Goal: Task Accomplishment & Management: Manage account settings

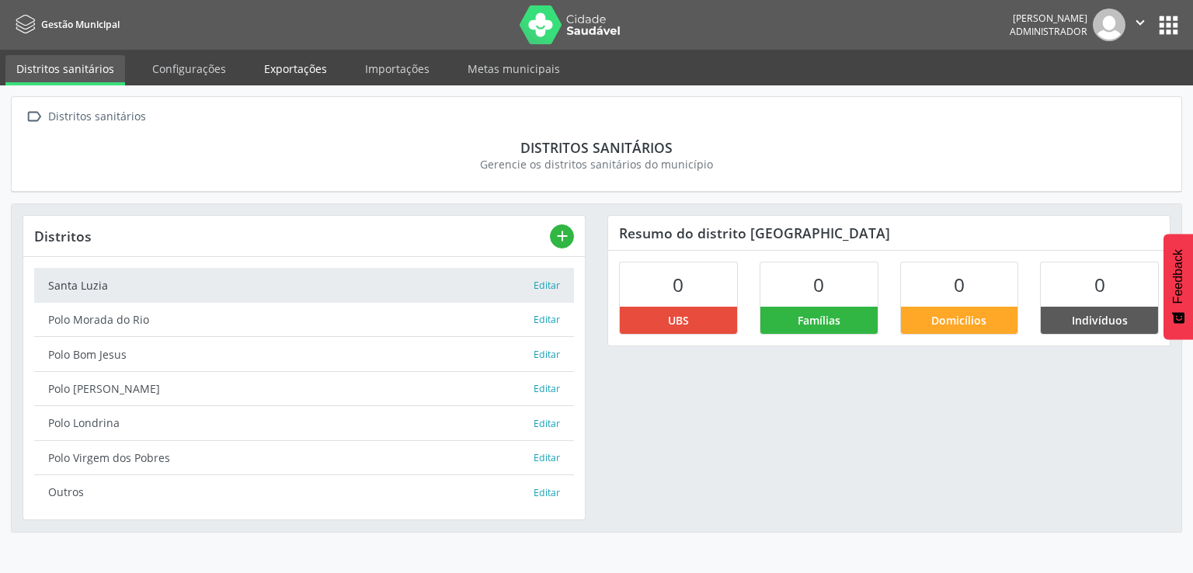
click at [298, 82] on link "Exportações" at bounding box center [295, 68] width 85 height 27
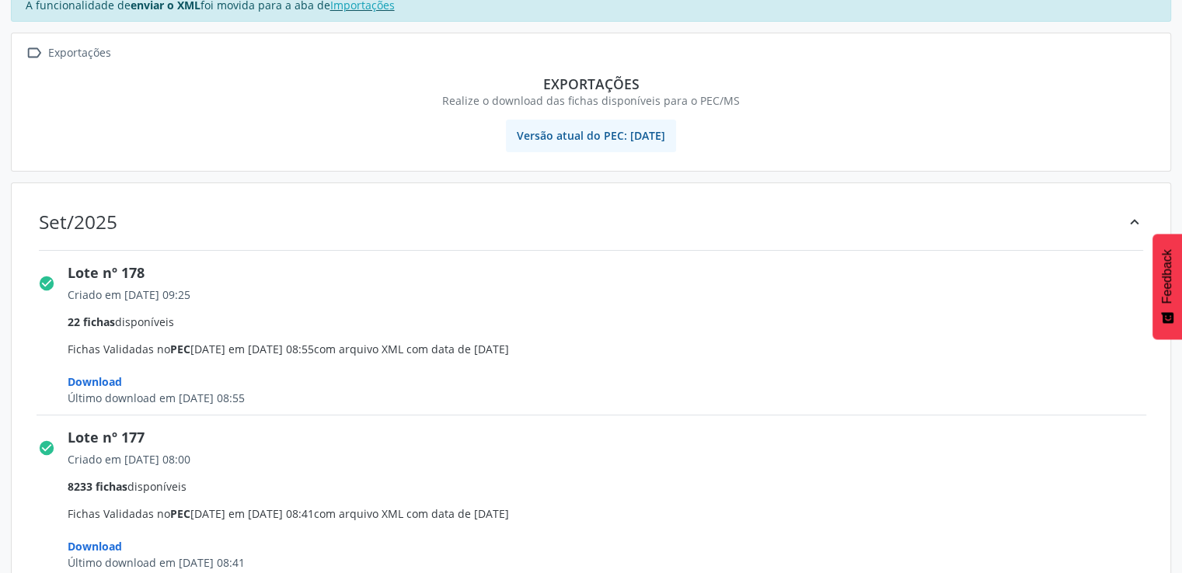
scroll to position [155, 0]
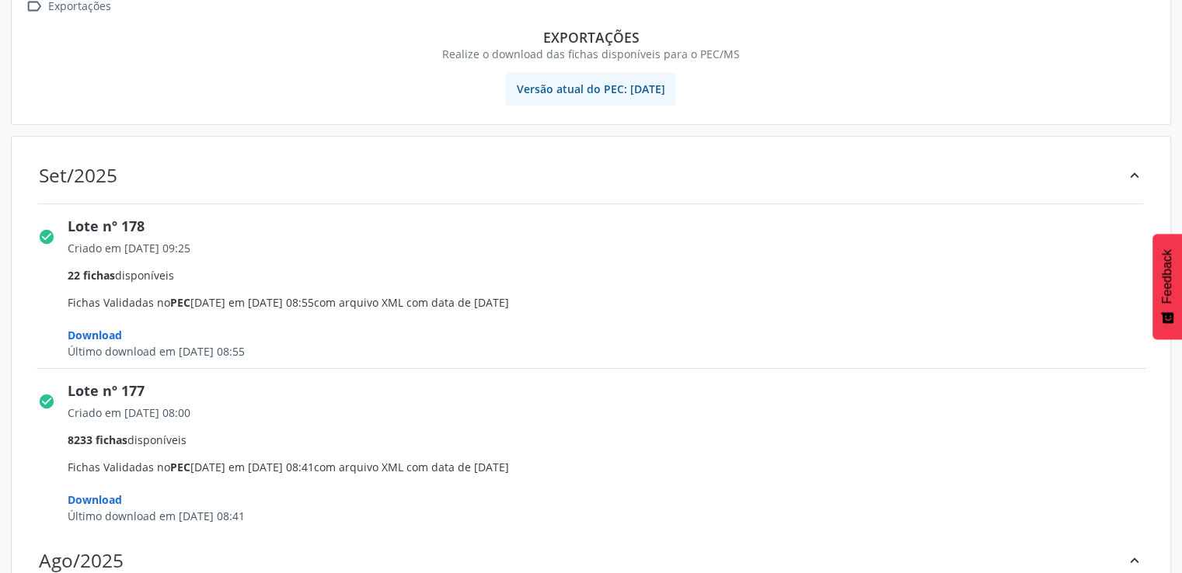
click at [71, 330] on span "Download" at bounding box center [95, 335] width 54 height 15
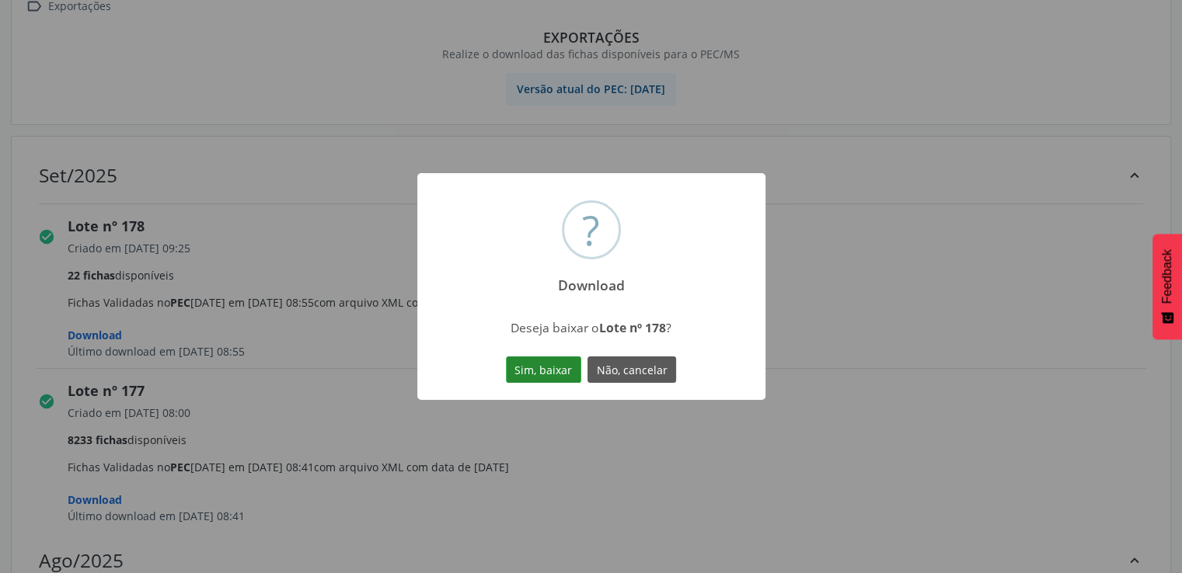
click at [513, 371] on button "Sim, baixar" at bounding box center [543, 370] width 75 height 26
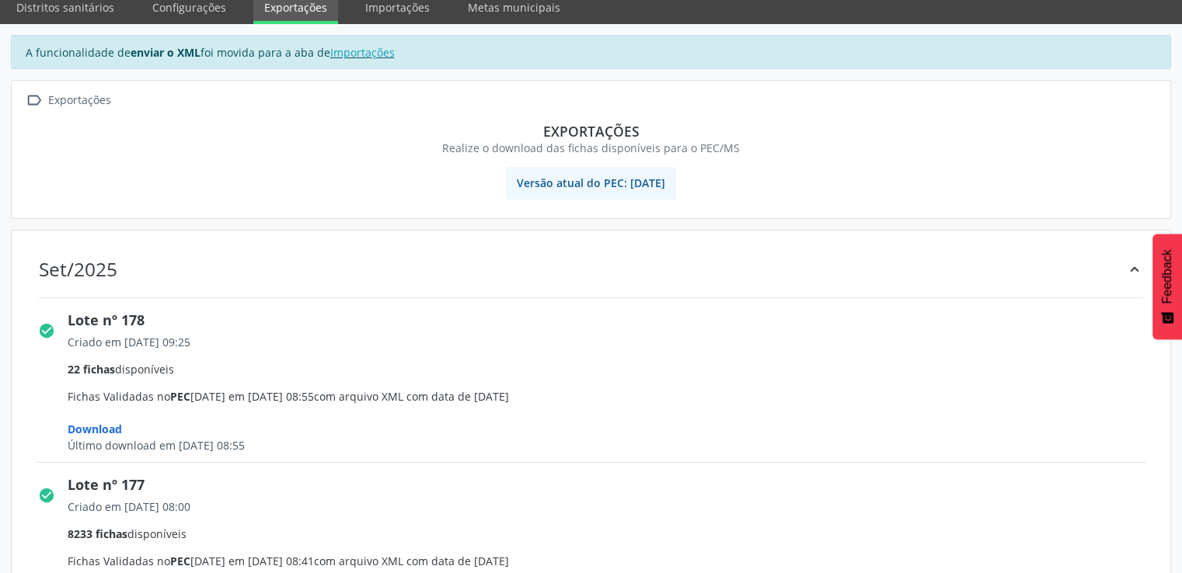
scroll to position [0, 0]
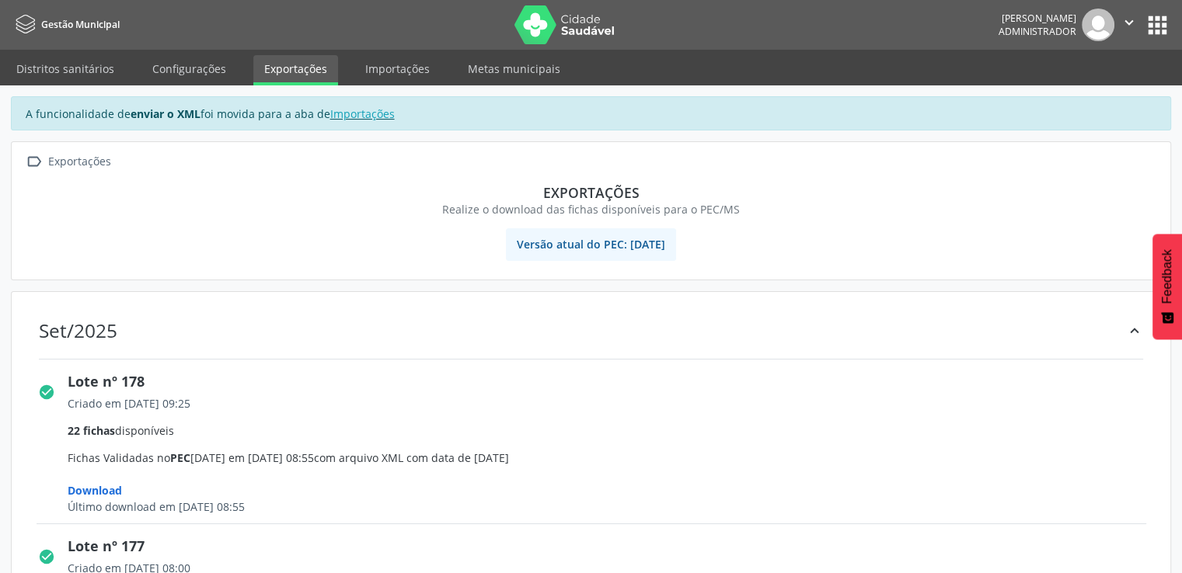
click at [1140, 19] on button "" at bounding box center [1129, 25] width 30 height 33
click at [1155, 38] on button "apps" at bounding box center [1157, 25] width 27 height 27
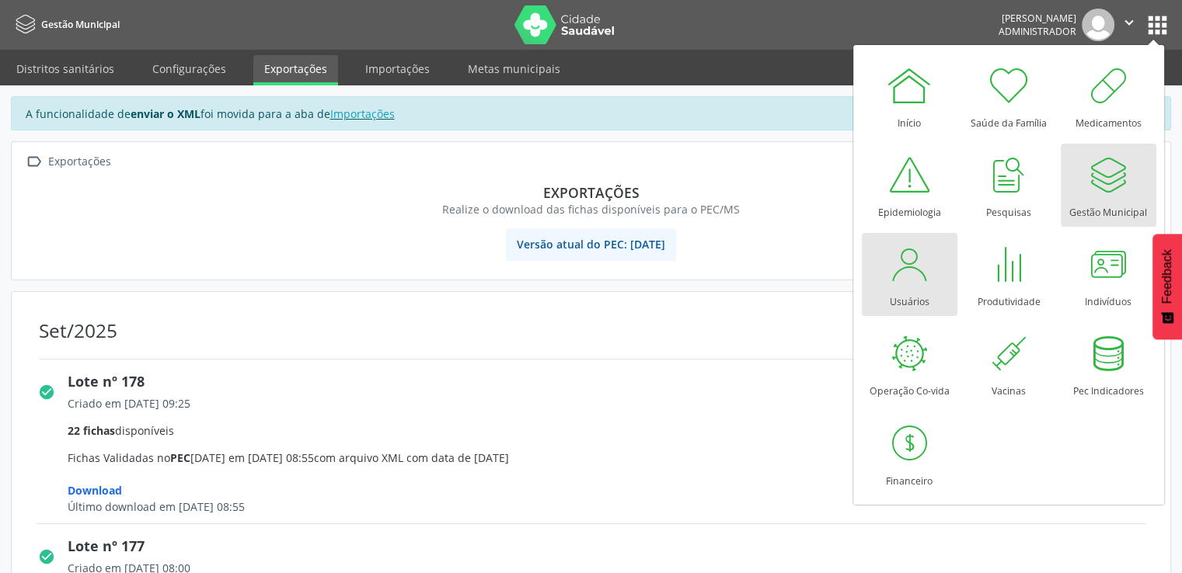
click at [935, 270] on link "Usuários" at bounding box center [910, 274] width 96 height 83
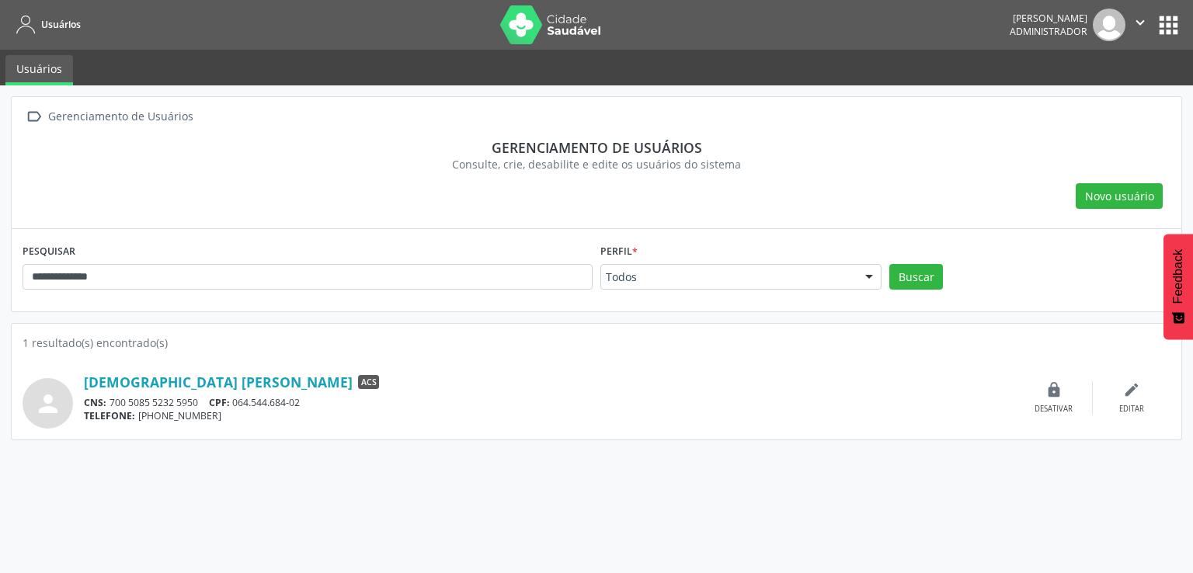
drag, startPoint x: 181, startPoint y: 256, endPoint x: 119, endPoint y: 267, distance: 63.2
click at [124, 267] on div "**********" at bounding box center [308, 270] width 578 height 61
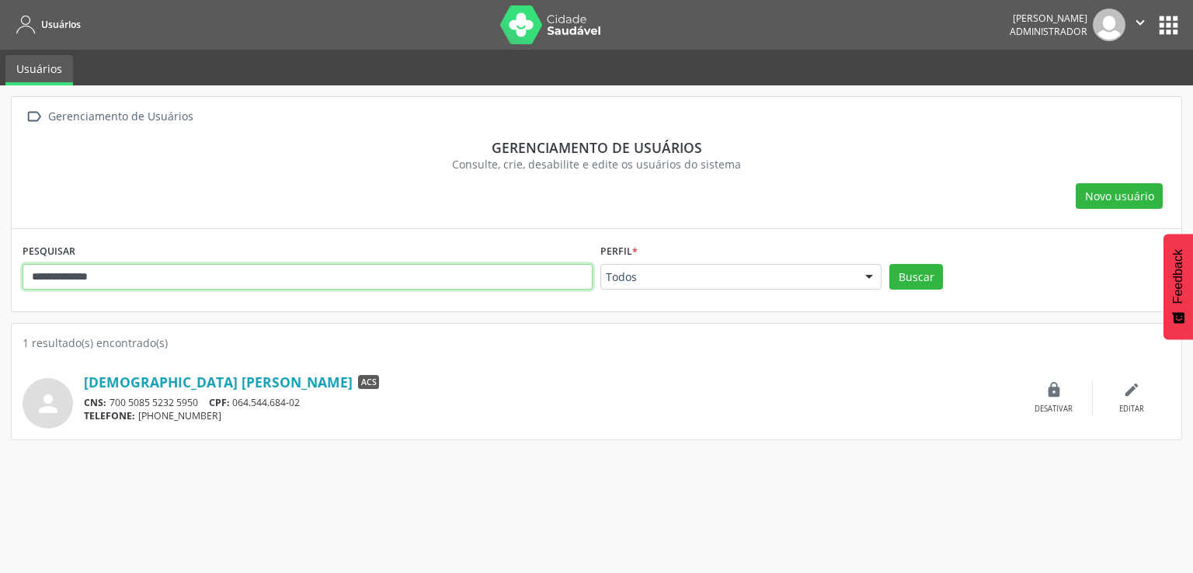
drag, startPoint x: 142, startPoint y: 271, endPoint x: 0, endPoint y: 277, distance: 142.3
click at [0, 277] on div "**********" at bounding box center [596, 329] width 1193 height 488
type input "***"
click at [890, 264] on button "Buscar" at bounding box center [917, 277] width 54 height 26
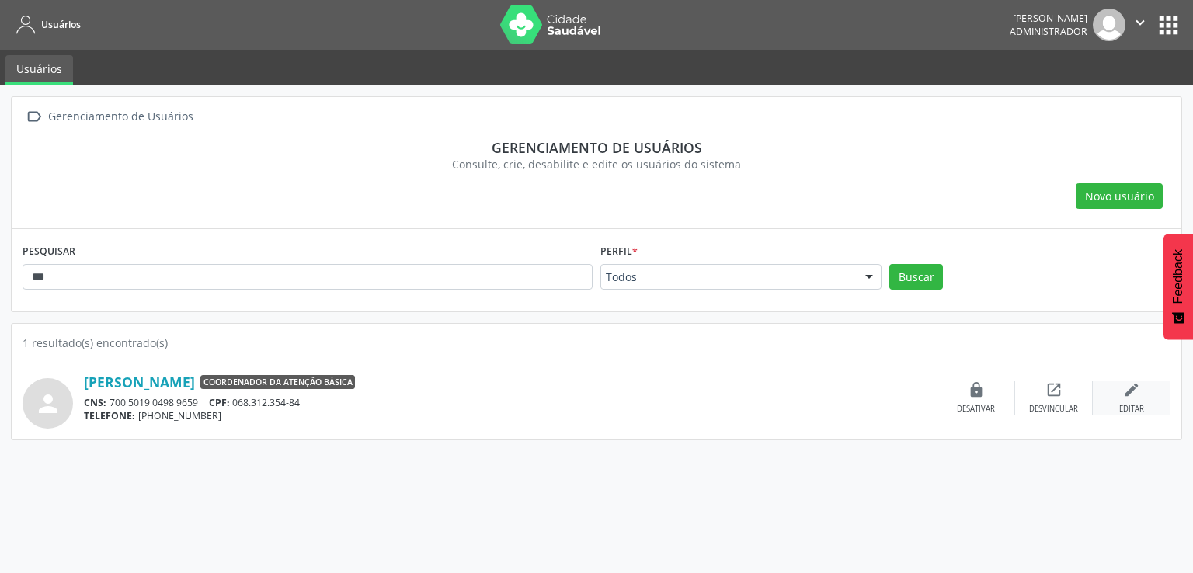
click at [1153, 397] on div "edit Editar" at bounding box center [1132, 398] width 78 height 33
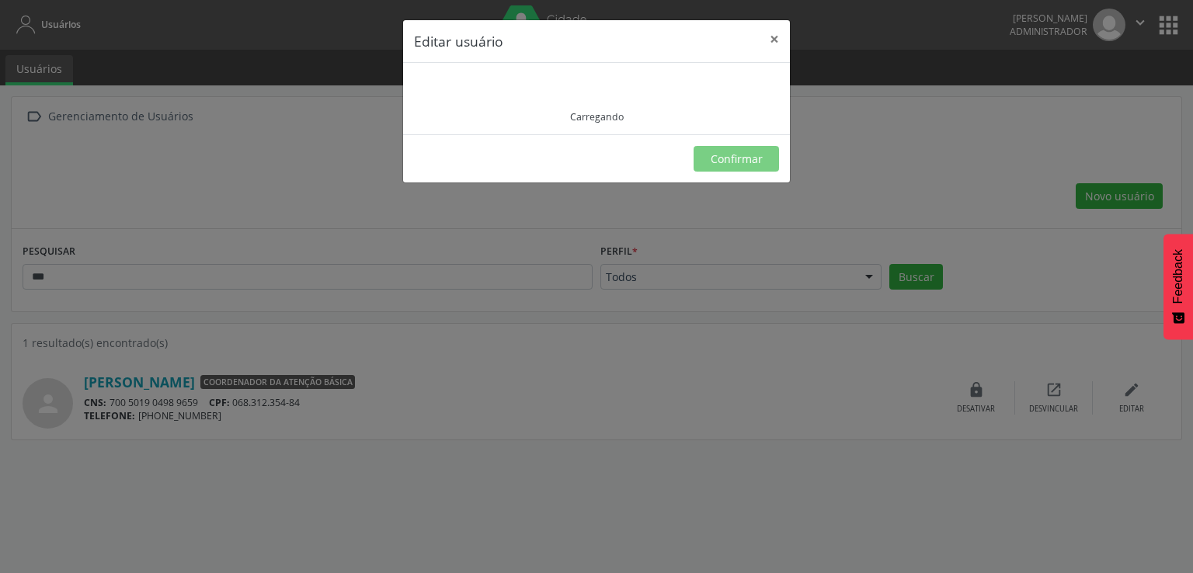
type input "**********"
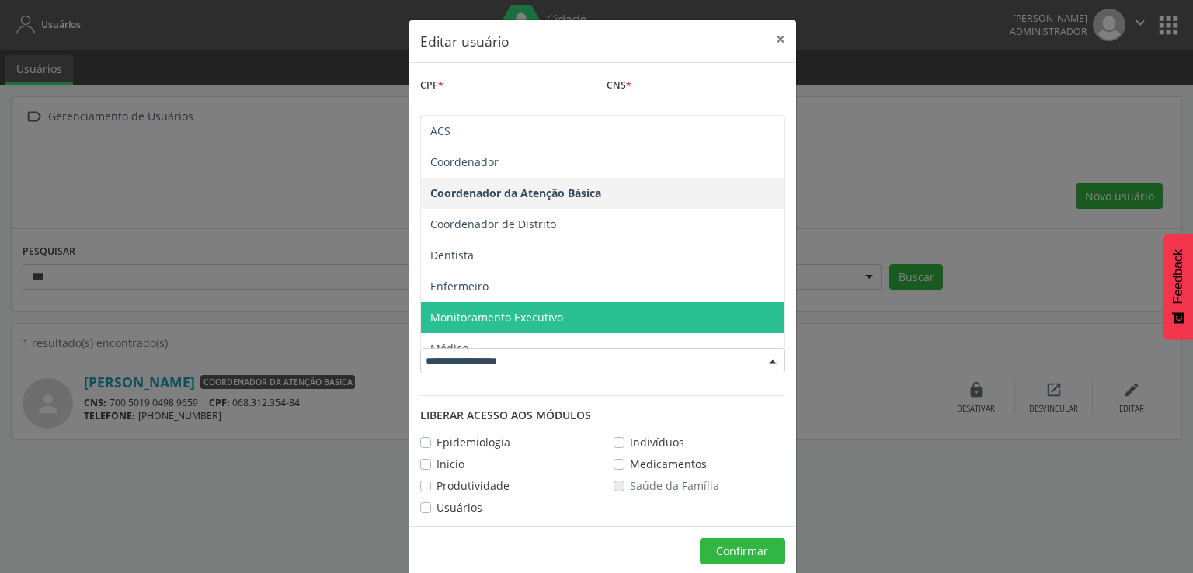
click at [581, 308] on span "Monitoramento Executivo" at bounding box center [603, 317] width 364 height 31
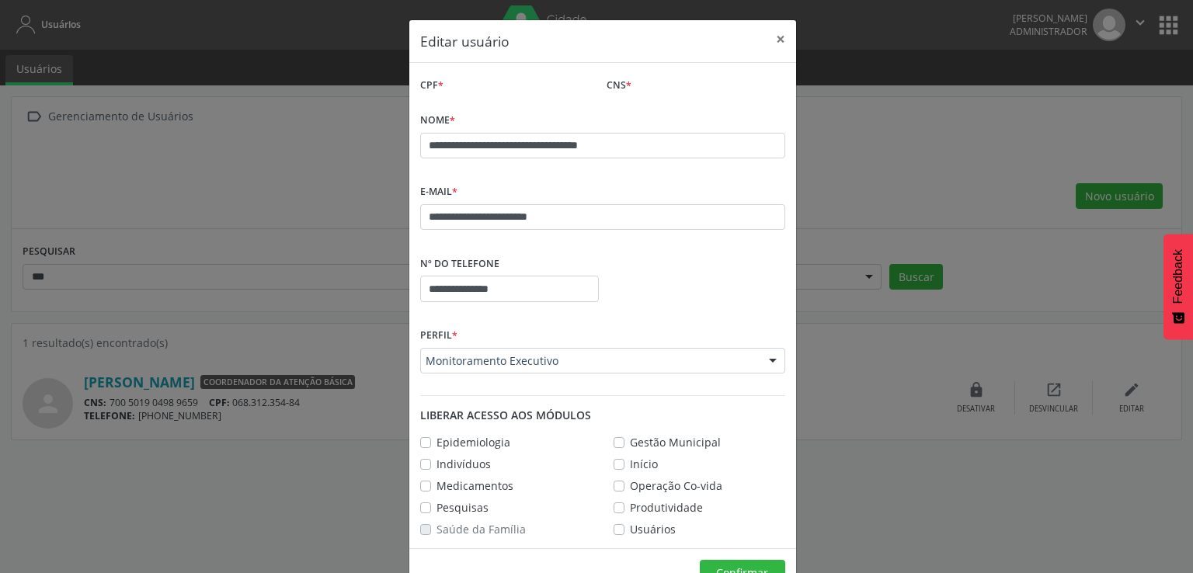
click at [630, 441] on label "Gestão Municipal" at bounding box center [675, 442] width 91 height 16
click at [437, 510] on label "Pesquisas" at bounding box center [463, 508] width 52 height 16
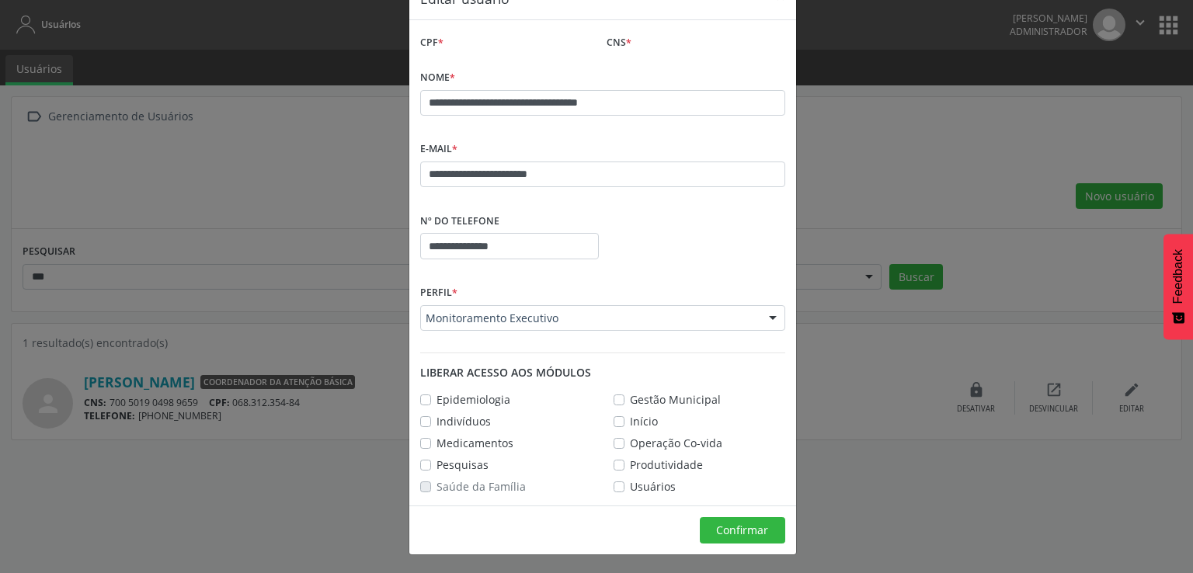
click at [614, 448] on div "Operação Co-vida" at bounding box center [668, 443] width 109 height 16
click at [630, 442] on label "Operação Co-vida" at bounding box center [676, 443] width 92 height 16
click at [716, 529] on span "Confirmar" at bounding box center [742, 530] width 52 height 15
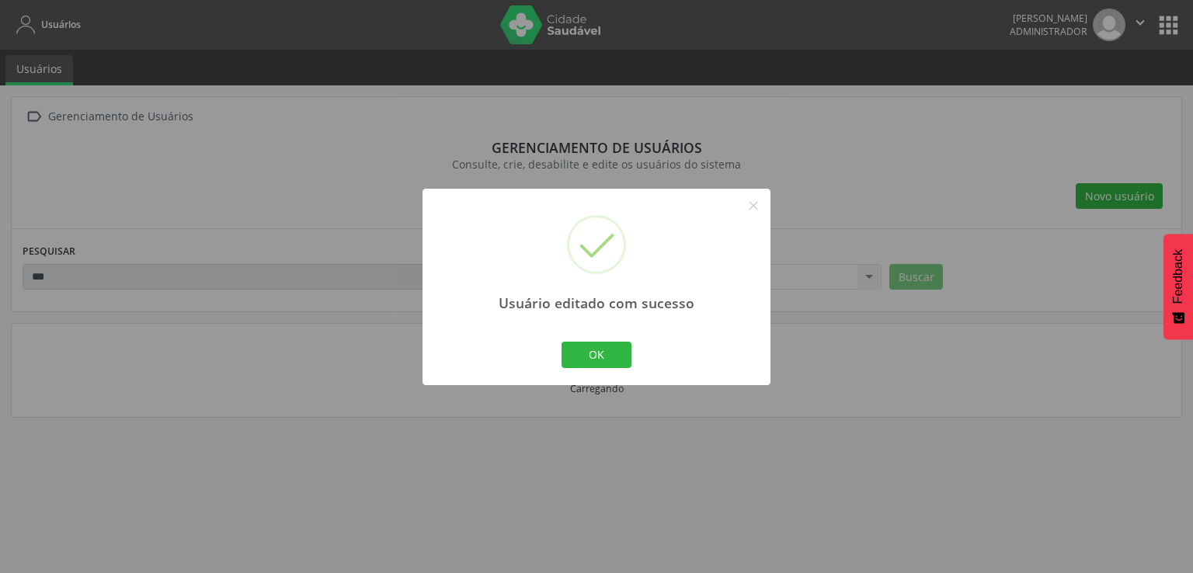
scroll to position [0, 0]
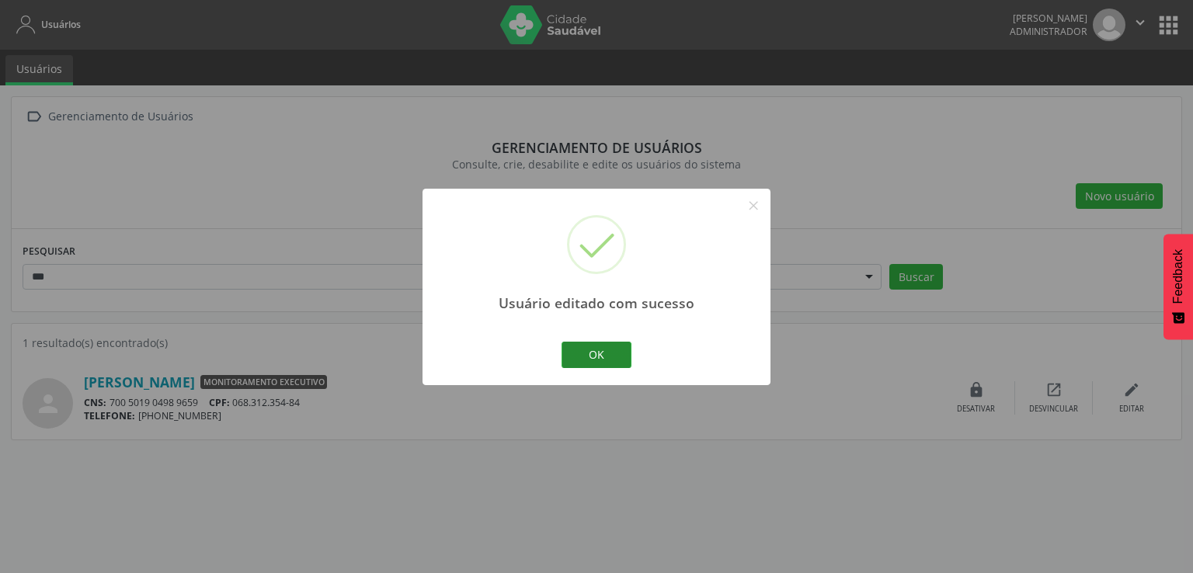
click at [617, 357] on button "OK" at bounding box center [597, 355] width 70 height 26
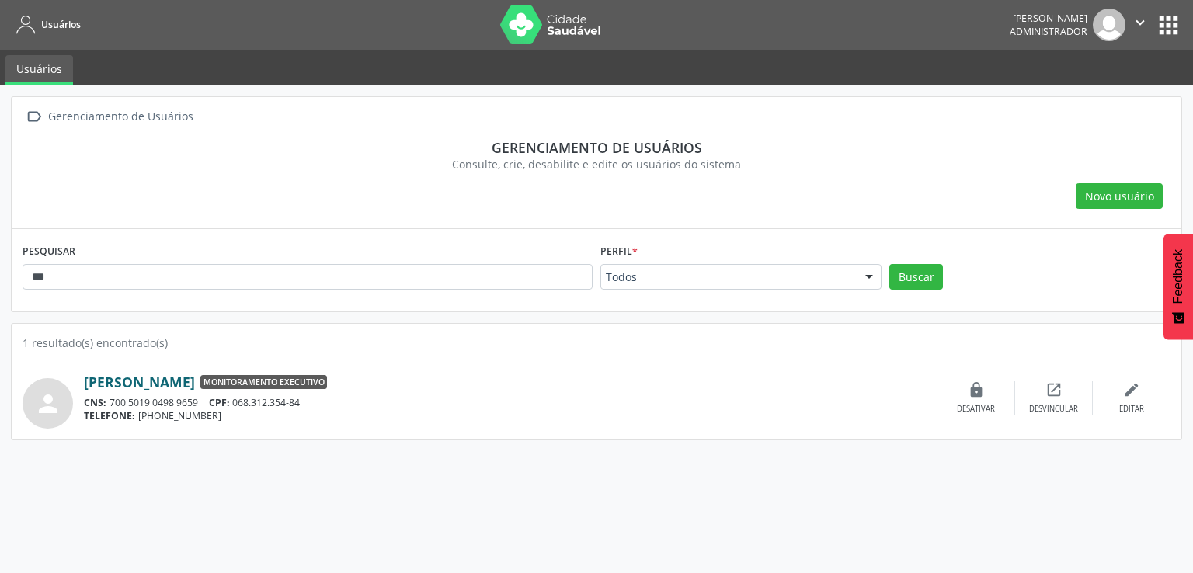
click at [195, 378] on link "Samiramys Almeida Lima Gomes de Araujo" at bounding box center [139, 382] width 111 height 17
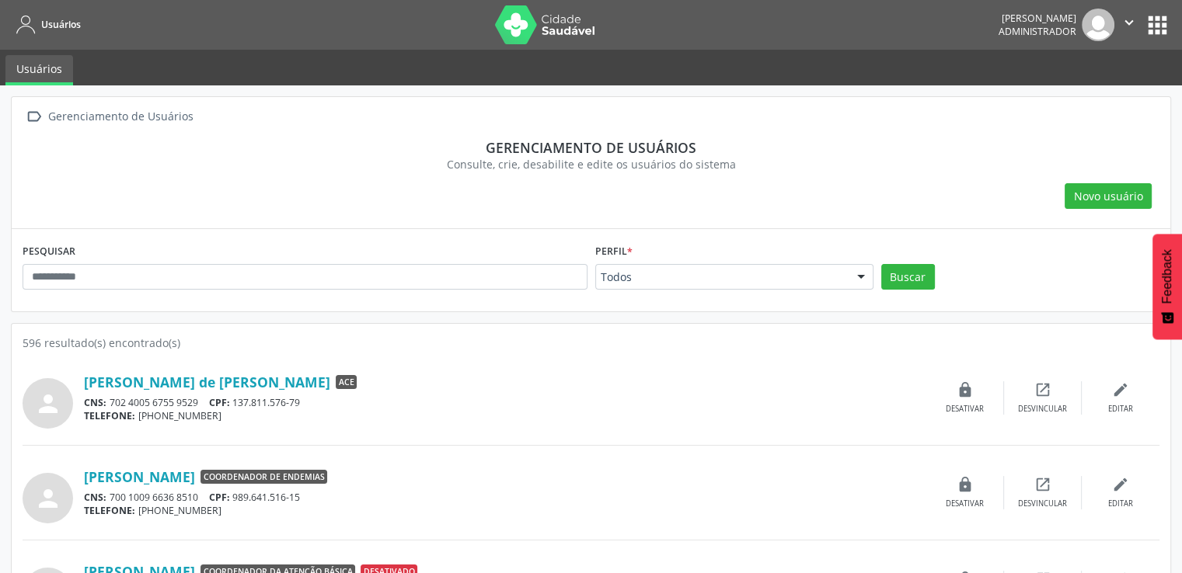
click at [463, 291] on div "PESQUISAR" at bounding box center [305, 270] width 573 height 61
click at [463, 254] on div "PESQUISAR" at bounding box center [305, 270] width 573 height 61
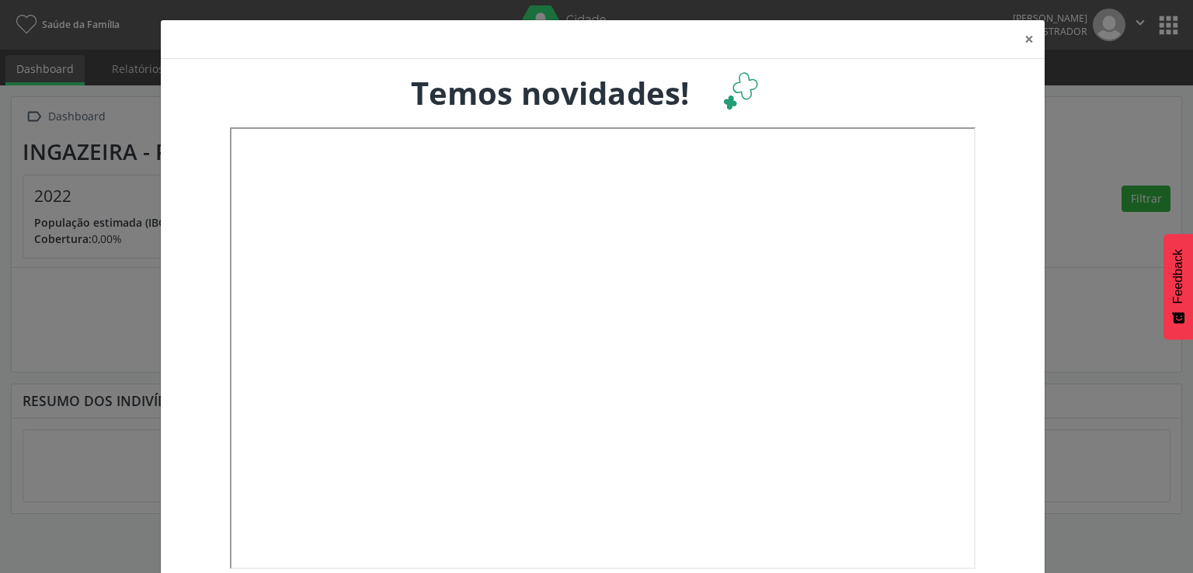
click at [1156, 131] on div "× Temos novidades!" at bounding box center [596, 286] width 1193 height 573
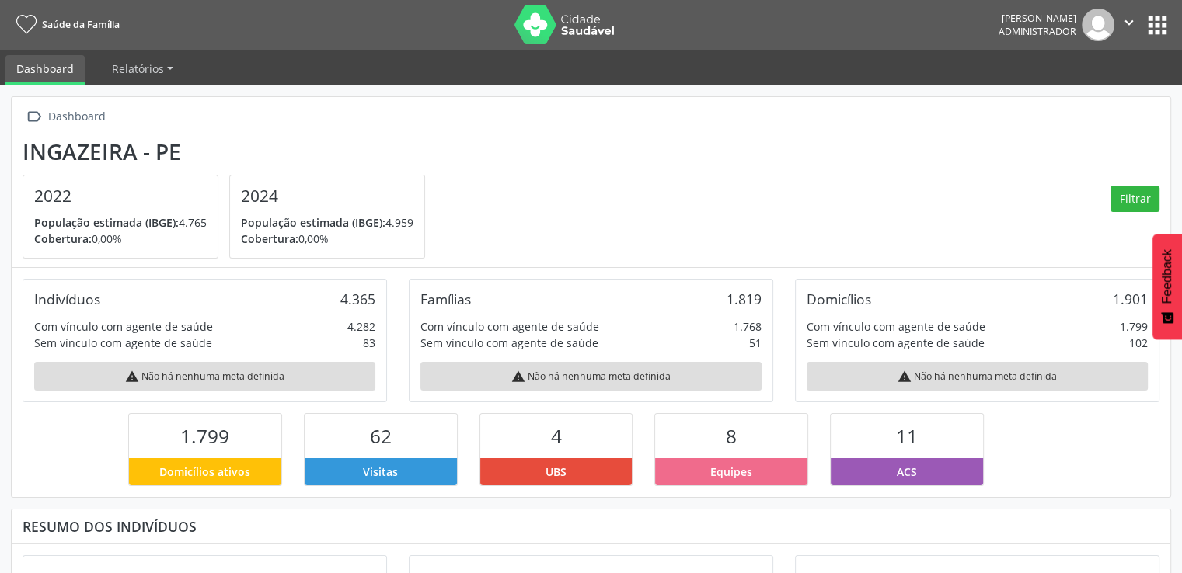
click at [1165, 33] on button "apps" at bounding box center [1157, 25] width 27 height 27
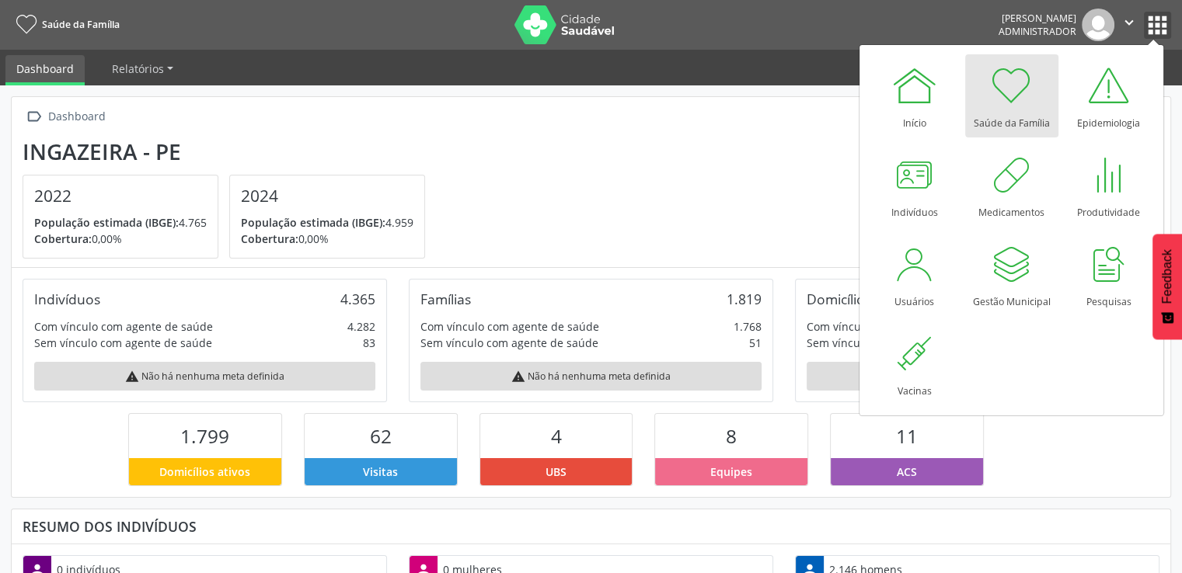
scroll to position [256, 386]
click at [929, 277] on div at bounding box center [914, 264] width 47 height 47
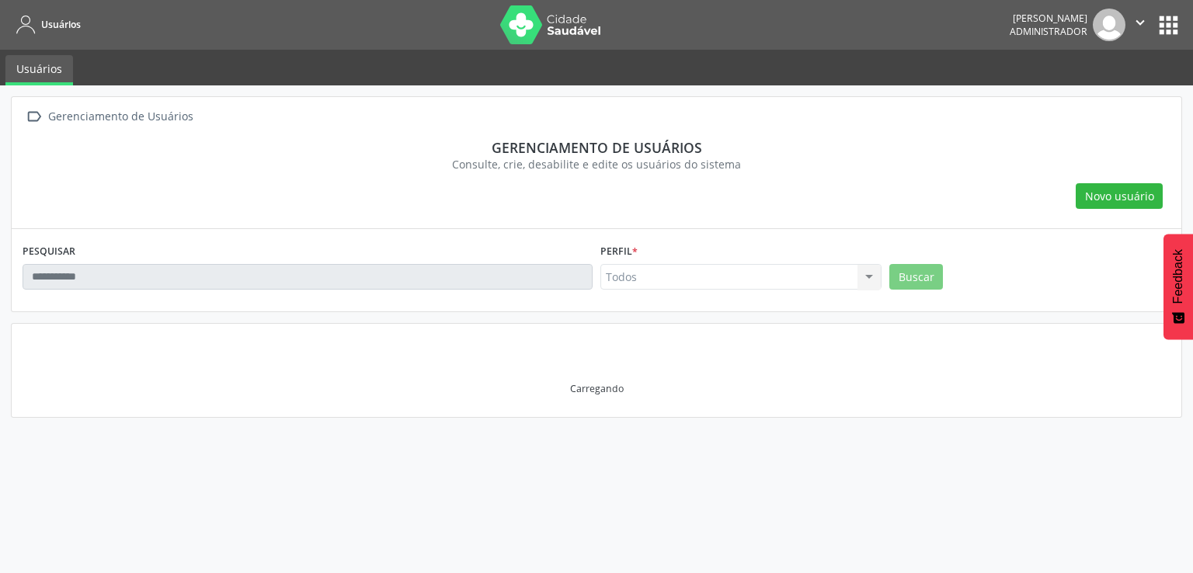
click at [284, 270] on input "text" at bounding box center [308, 277] width 570 height 26
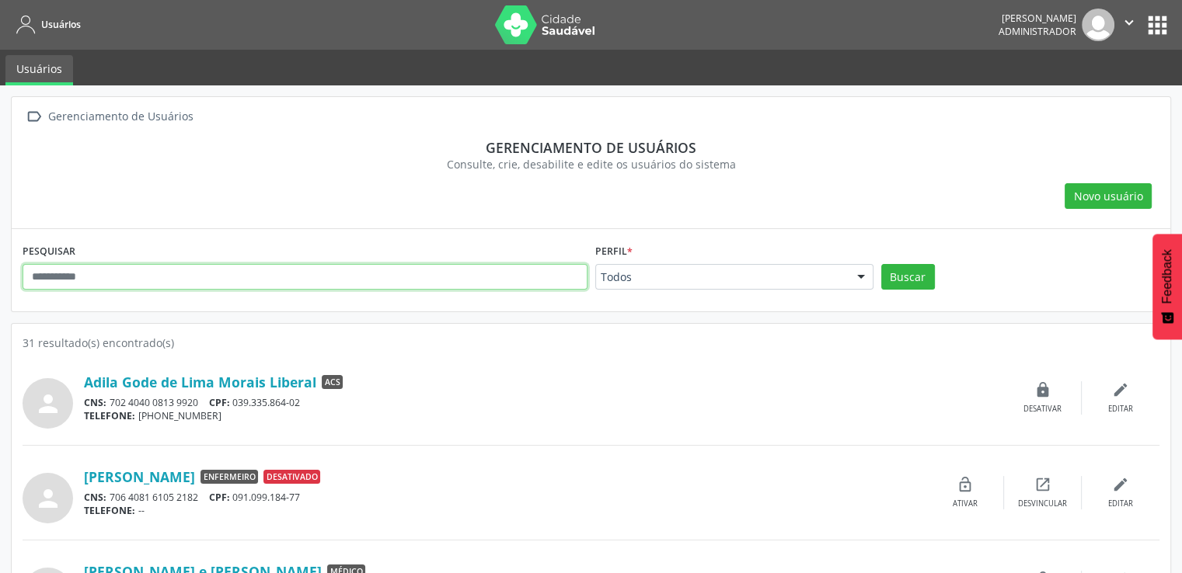
click at [284, 270] on input "text" at bounding box center [305, 277] width 565 height 26
type input "*******"
click at [881, 264] on button "Buscar" at bounding box center [908, 277] width 54 height 26
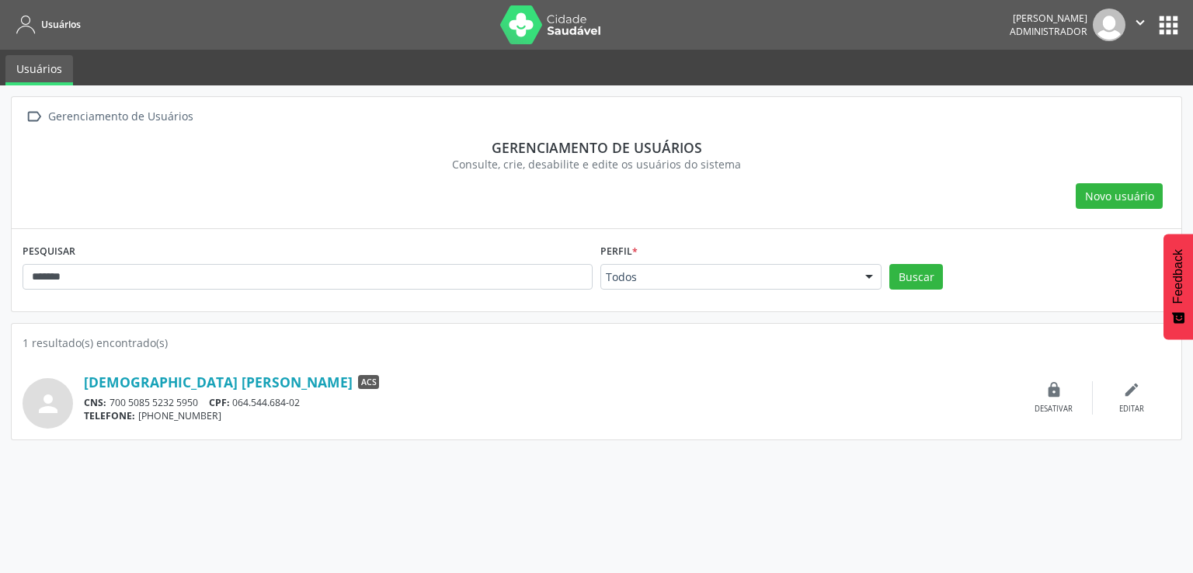
click at [268, 364] on div "person [PERSON_NAME] ACS CNS: 700 5085 5232 5950 CPF: 064.544.684-02 TELEFONE: …" at bounding box center [597, 390] width 1148 height 78
click at [267, 376] on link "[DEMOGRAPHIC_DATA] [PERSON_NAME]" at bounding box center [218, 382] width 269 height 17
